Goal: Task Accomplishment & Management: Manage account settings

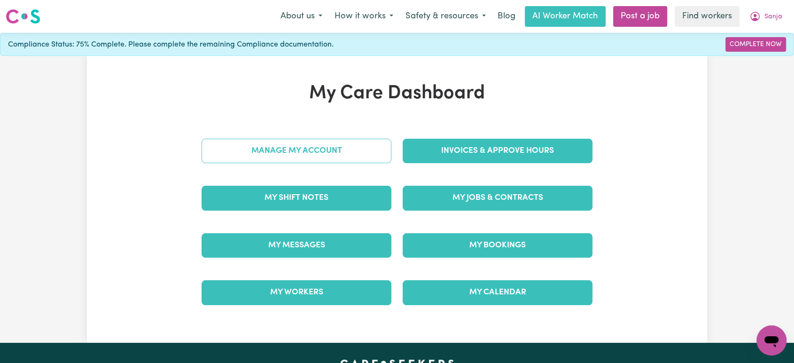
click at [339, 153] on link "Manage My Account" at bounding box center [297, 151] width 190 height 24
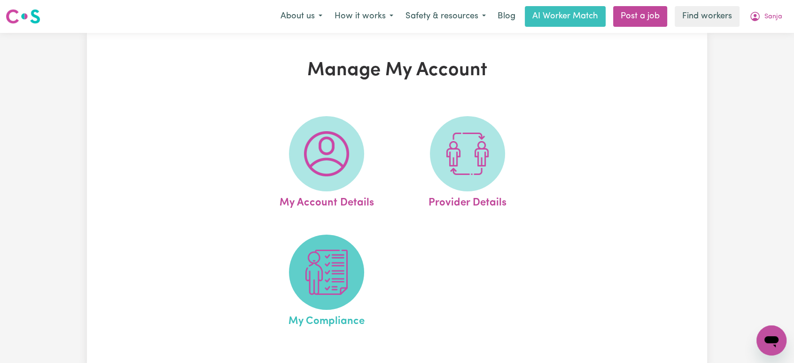
click at [320, 277] on img at bounding box center [326, 272] width 45 height 45
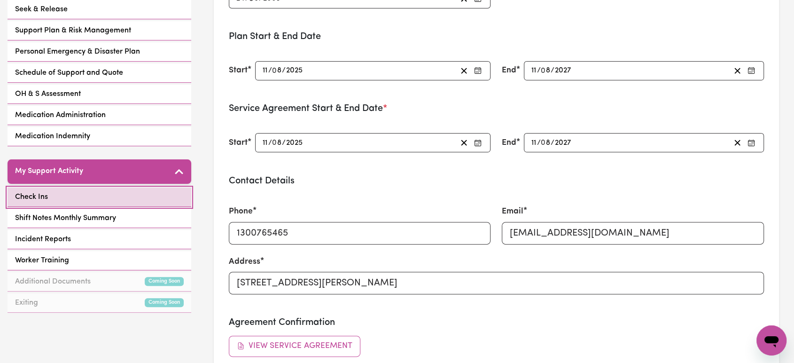
click at [105, 192] on link "Check Ins" at bounding box center [100, 197] width 184 height 19
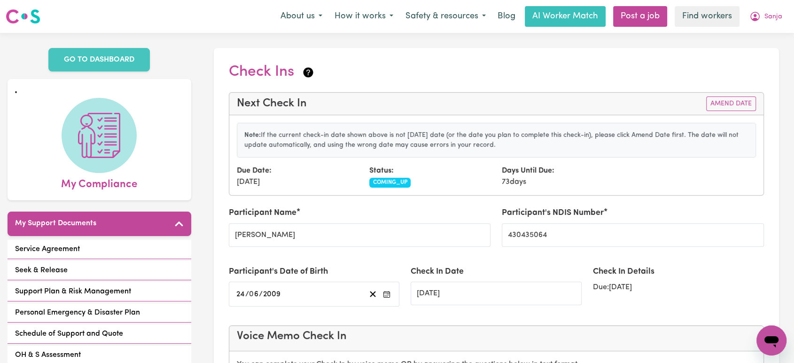
click at [766, 28] on nav "Menu About us How it works Safety & resources Blog AI Worker Match Post a job F…" at bounding box center [397, 16] width 794 height 33
click at [774, 18] on span "Sanja" at bounding box center [774, 17] width 18 height 10
click at [766, 51] on link "Logout" at bounding box center [751, 54] width 74 height 18
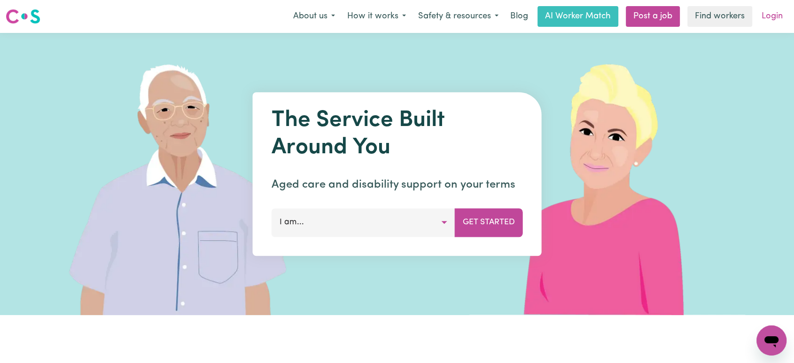
click at [777, 15] on link "Login" at bounding box center [772, 16] width 32 height 21
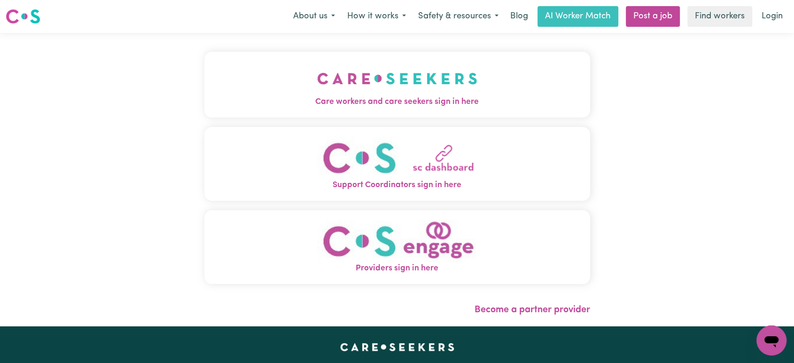
click at [242, 115] on button "Care workers and care seekers sign in here" at bounding box center [397, 85] width 386 height 66
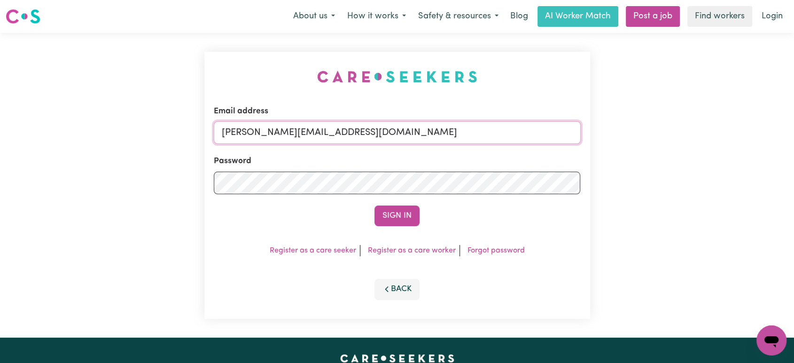
click at [410, 134] on input "[PERSON_NAME][EMAIL_ADDRESS][DOMAIN_NAME]" at bounding box center [397, 132] width 367 height 23
drag, startPoint x: 445, startPoint y: 131, endPoint x: 268, endPoint y: 140, distance: 176.5
click at [268, 140] on input "[EMAIL_ADDRESS][PERSON_NAME][DOMAIN_NAME]" at bounding box center [397, 132] width 367 height 23
type input "[EMAIL_ADDRESS][PERSON_NAME][DOMAIN_NAME]"
click at [404, 214] on button "Sign In" at bounding box center [397, 215] width 45 height 21
